Goal: Use online tool/utility

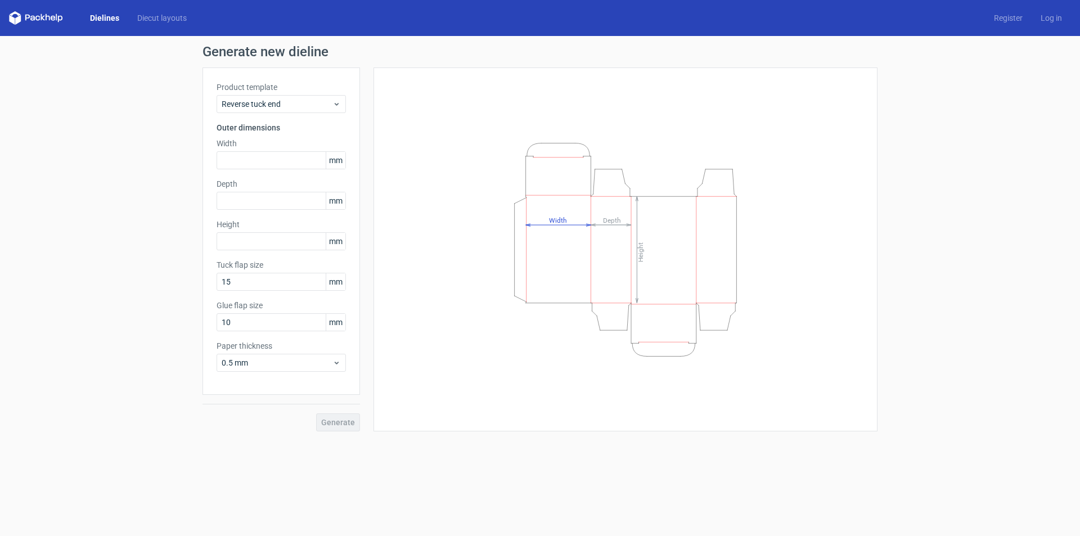
click at [177, 107] on div "Generate new dieline Product template Reverse tuck end Outer dimensions Width m…" at bounding box center [540, 238] width 1080 height 404
click at [240, 151] on input "text" at bounding box center [280, 160] width 129 height 18
click at [155, 172] on div "Generate new dieline Product template Reverse tuck end Outer dimensions Width m…" at bounding box center [540, 238] width 1080 height 404
click at [280, 159] on input "text" at bounding box center [280, 160] width 129 height 18
drag, startPoint x: 279, startPoint y: 159, endPoint x: 244, endPoint y: 164, distance: 35.3
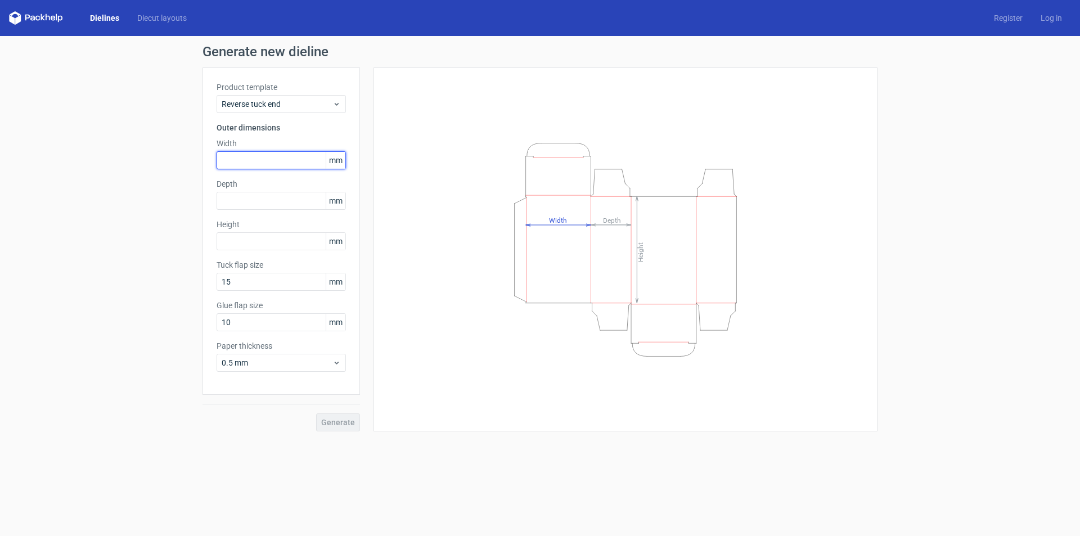
click at [244, 164] on input "text" at bounding box center [280, 160] width 129 height 18
click at [259, 100] on span "Reverse tuck end" at bounding box center [277, 103] width 111 height 11
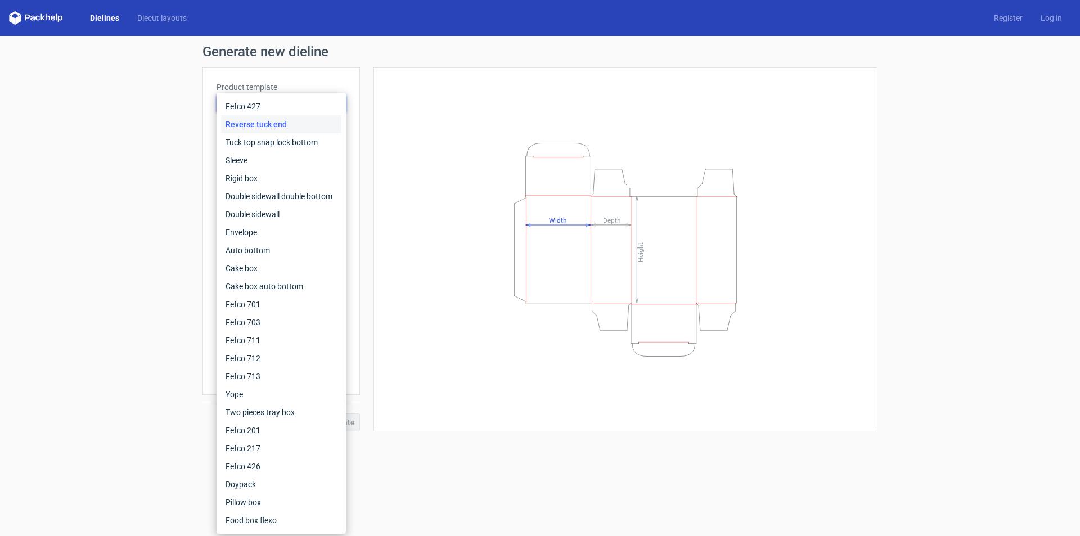
click at [164, 124] on div "Generate new dieline Product template Reverse tuck end Outer dimensions Width m…" at bounding box center [540, 238] width 1080 height 404
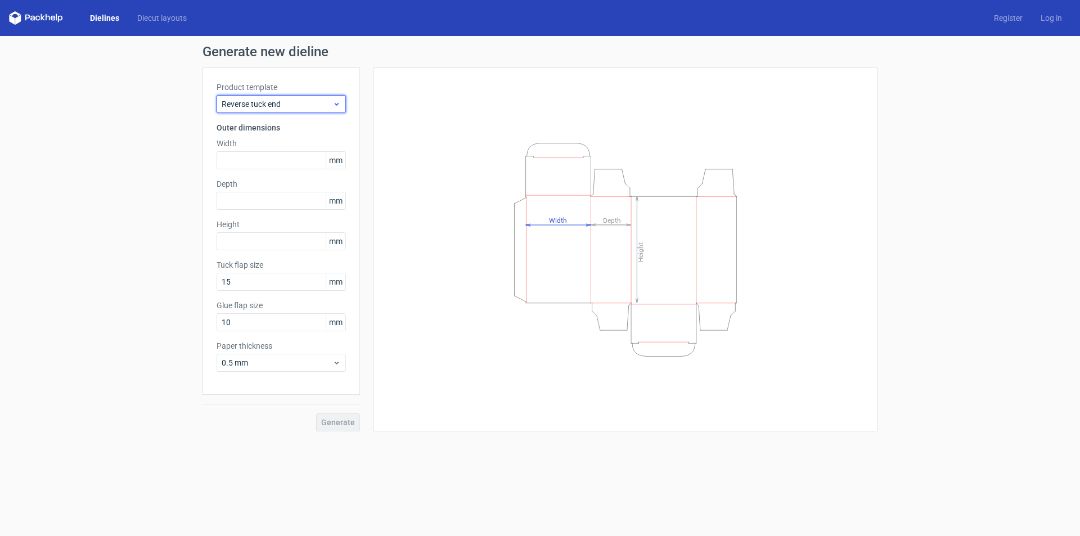
click at [334, 107] on icon at bounding box center [336, 104] width 8 height 9
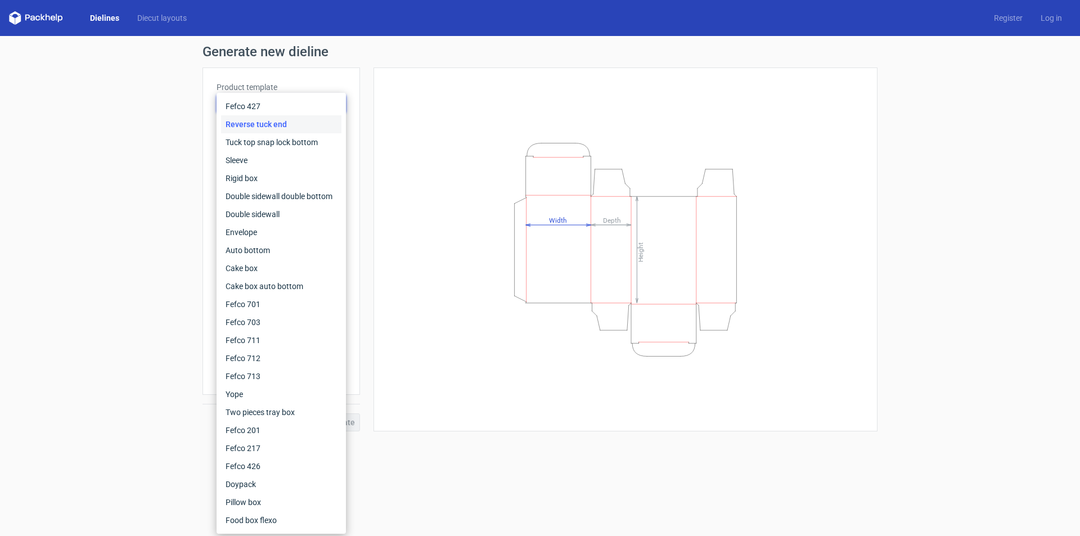
click at [414, 105] on div "Height Depth Width" at bounding box center [625, 250] width 476 height 336
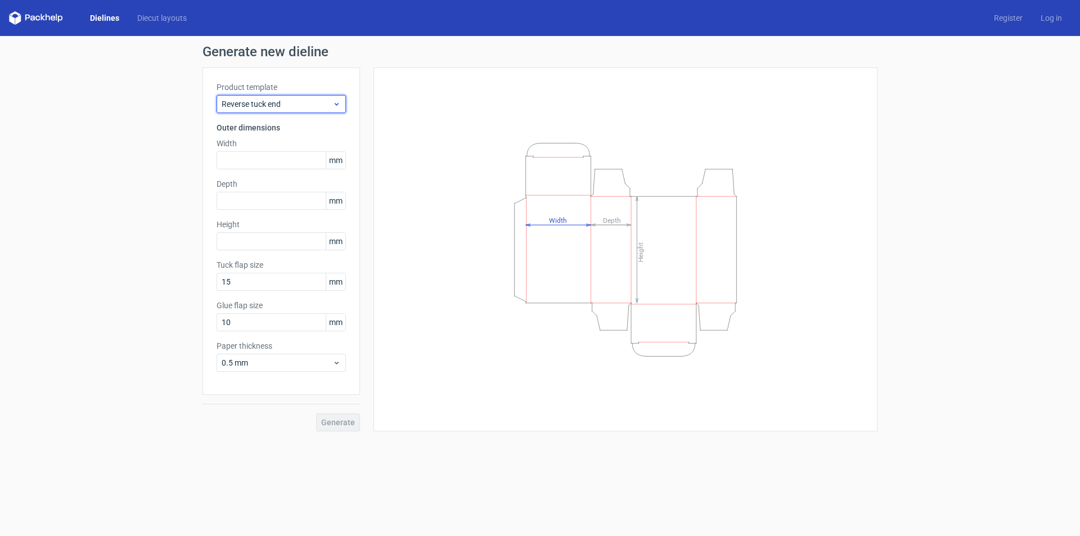
click at [336, 105] on use at bounding box center [337, 104] width 4 height 3
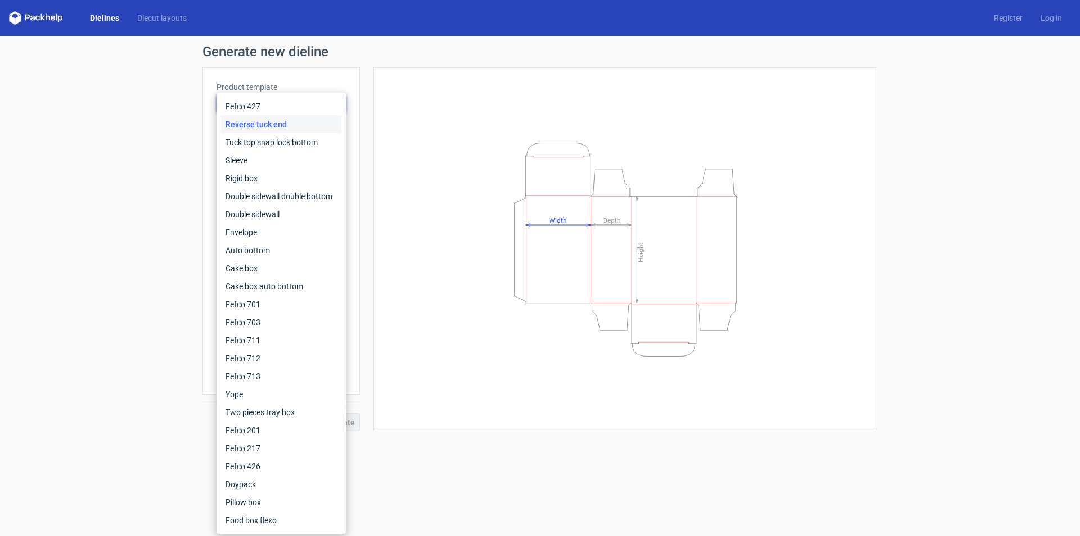
click at [394, 109] on div "Height Depth Width" at bounding box center [625, 250] width 476 height 336
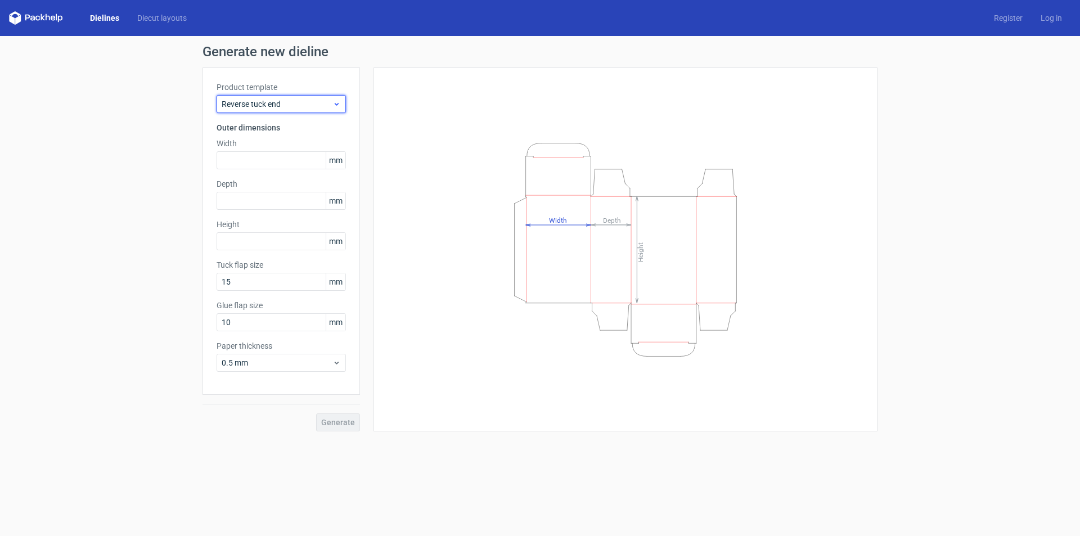
click at [341, 106] on div "Reverse tuck end" at bounding box center [280, 104] width 129 height 18
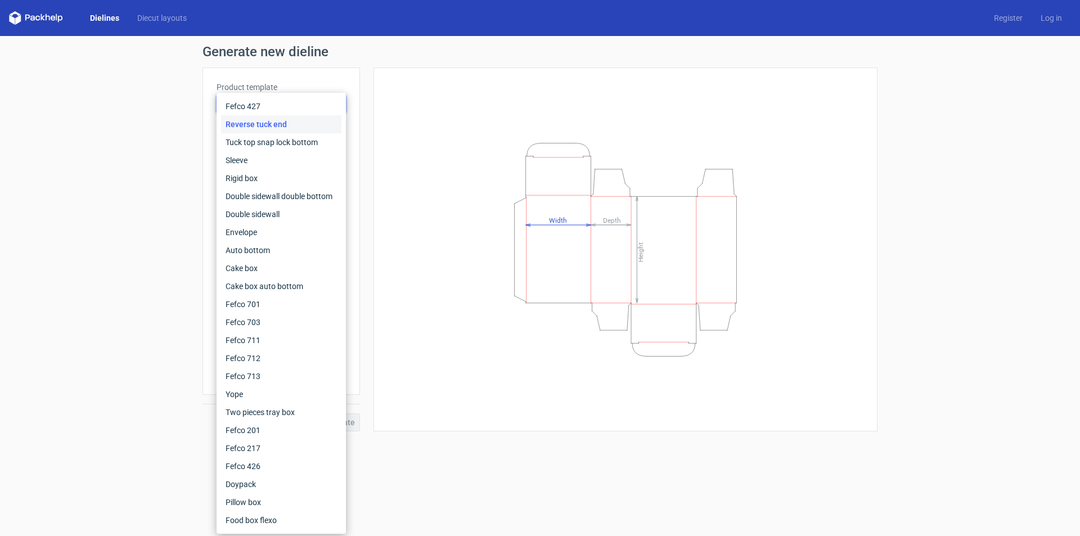
click at [441, 107] on div "Height Depth Width" at bounding box center [625, 250] width 476 height 336
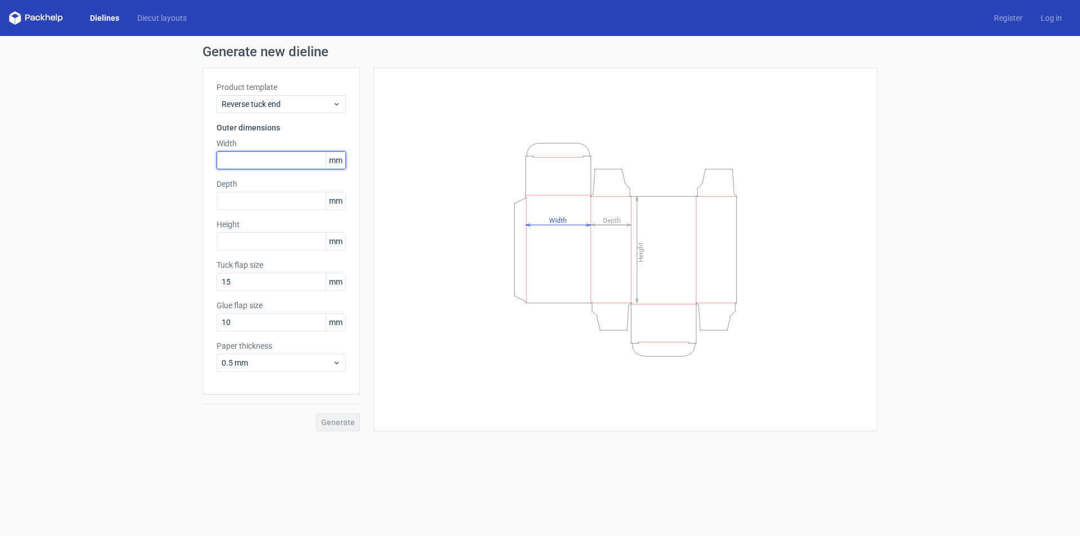
click at [255, 159] on input "text" at bounding box center [280, 160] width 129 height 18
click at [146, 193] on div "Generate new dieline Product template Reverse tuck end Outer dimensions Width m…" at bounding box center [540, 238] width 1080 height 404
